Goal: Information Seeking & Learning: Learn about a topic

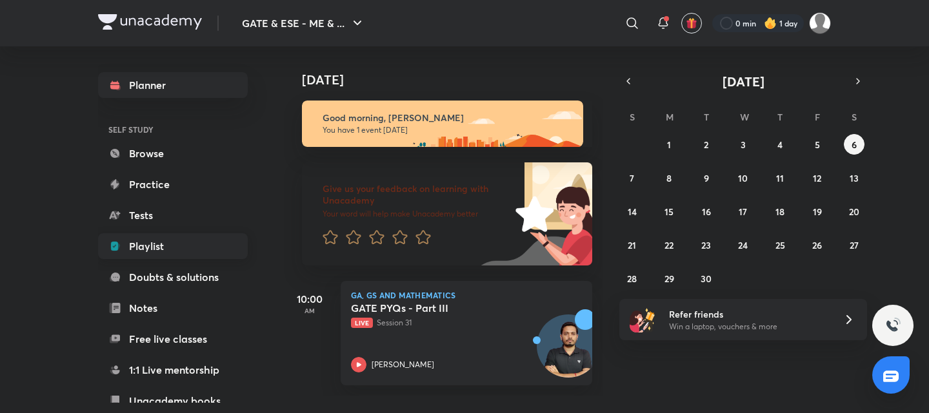
click at [152, 242] on link "Playlist" at bounding box center [173, 246] width 150 height 26
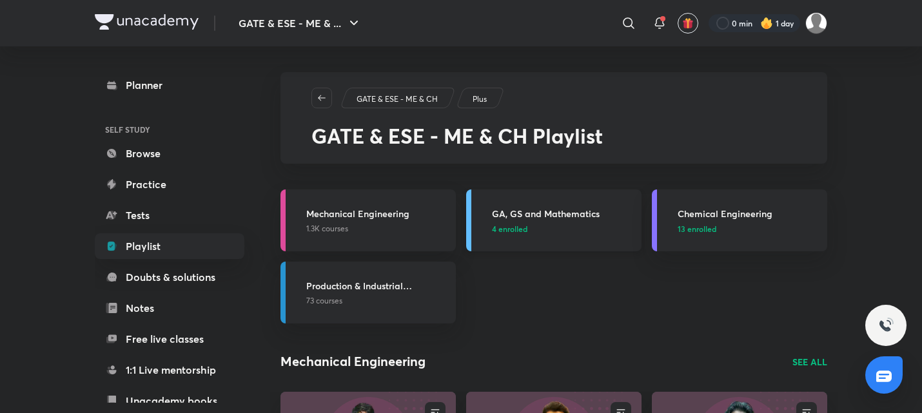
click at [568, 228] on p "4 enrolled" at bounding box center [563, 229] width 142 height 12
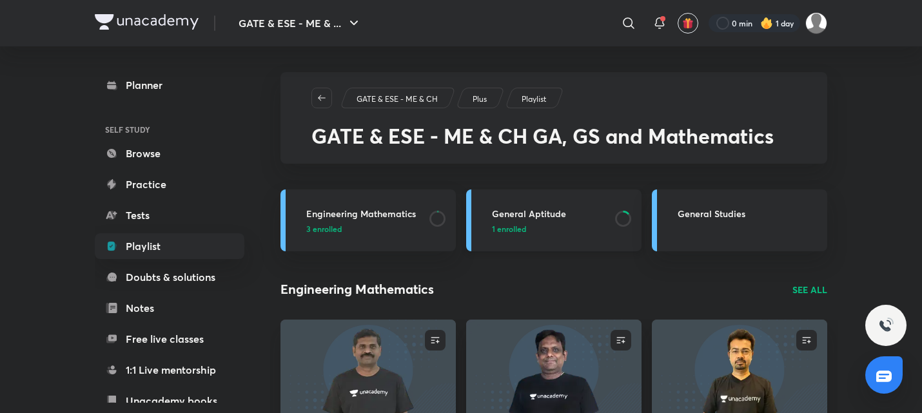
click at [553, 226] on p "1 enrolled" at bounding box center [549, 229] width 115 height 12
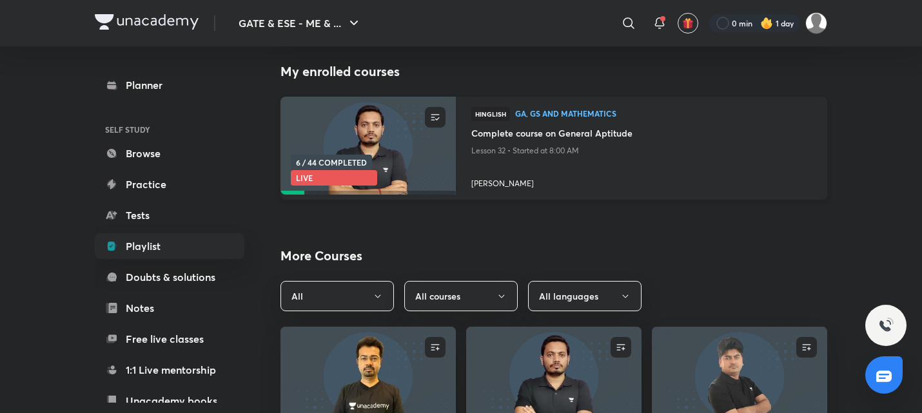
scroll to position [121, 0]
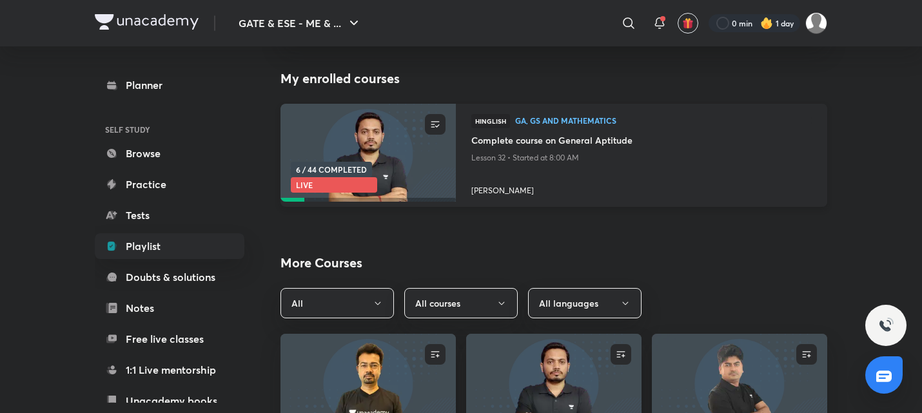
click at [527, 142] on h4 "Complete course on General Aptitude" at bounding box center [641, 141] width 340 height 16
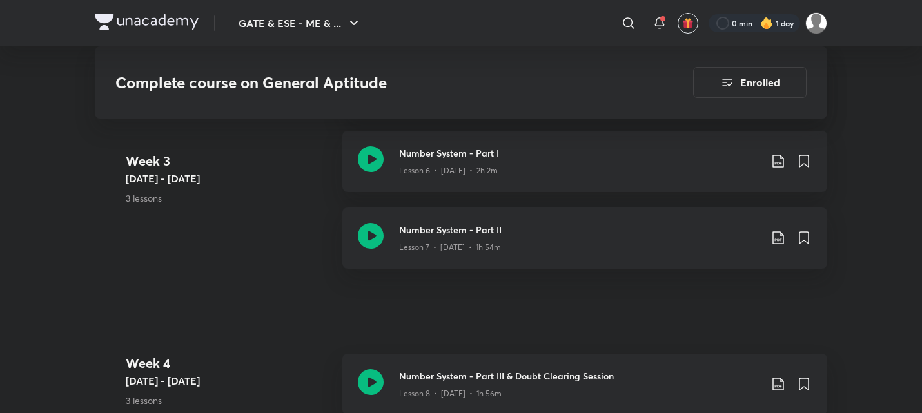
scroll to position [1199, 0]
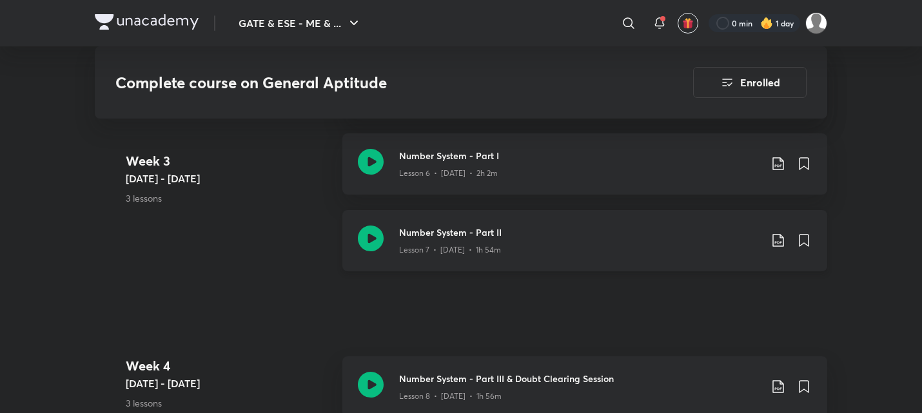
click at [369, 242] on icon at bounding box center [371, 239] width 26 height 26
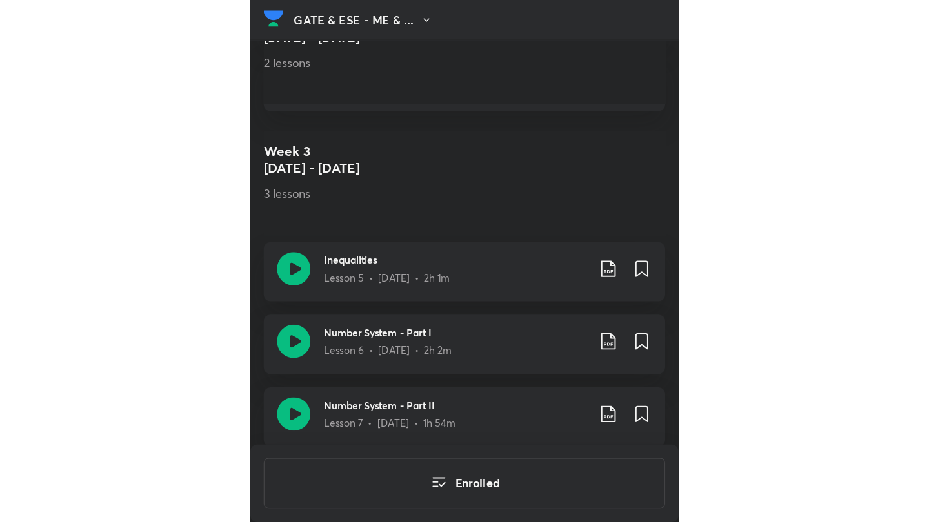
scroll to position [1145, 0]
